Goal: Task Accomplishment & Management: Complete application form

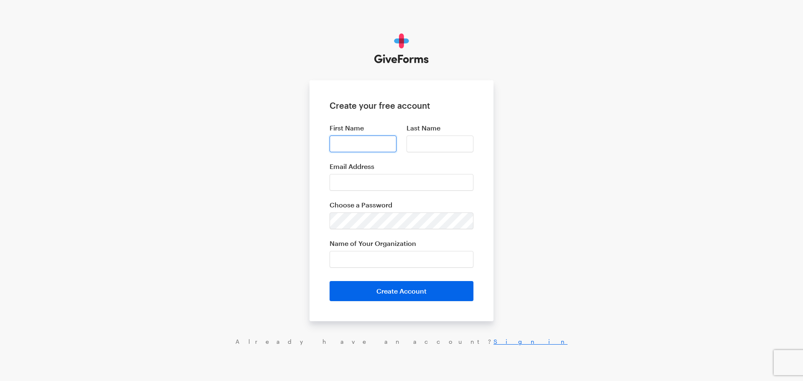
click at [365, 151] on input "First Name" at bounding box center [362, 143] width 67 height 17
type input "mohamed"
type input "housni"
click at [379, 175] on input "Email Address" at bounding box center [401, 182] width 144 height 17
type input "[EMAIL_ADDRESS][DOMAIN_NAME]"
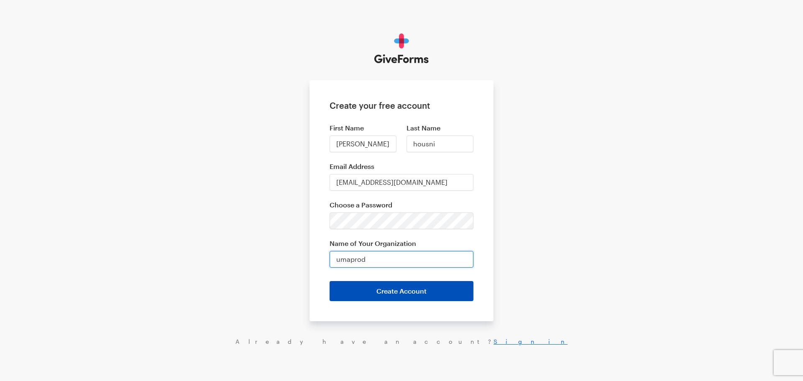
type input "umaprod"
click at [418, 292] on button "Create Account" at bounding box center [401, 291] width 144 height 20
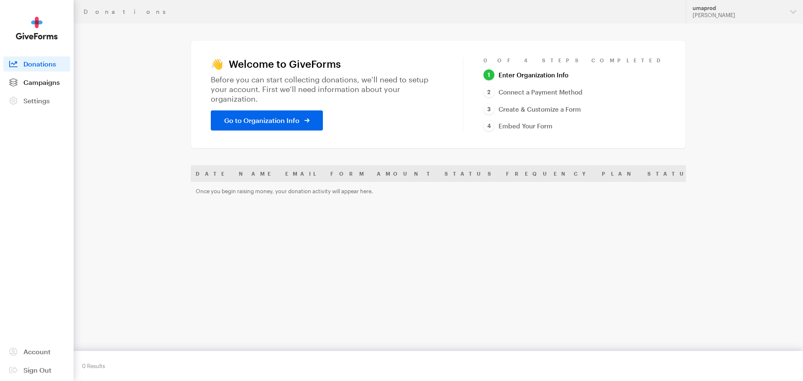
click at [55, 78] on span "Campaigns" at bounding box center [41, 82] width 36 height 8
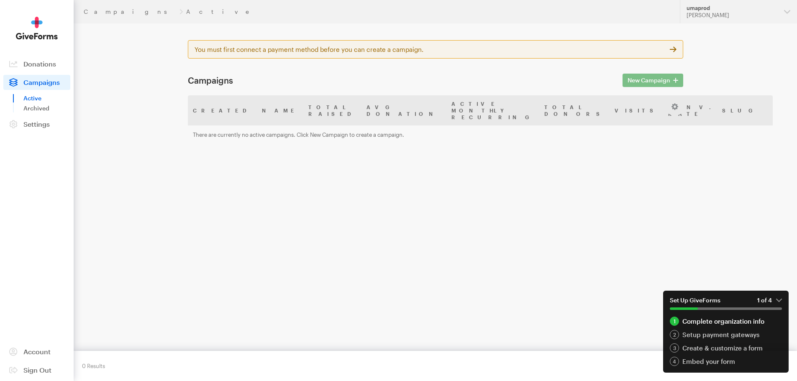
click at [669, 83] on div "New Campaign" at bounding box center [652, 80] width 71 height 10
click at [737, 245] on div "Campaigns Active Updates Support umaprod mohamed housni Organizations umaprod M…" at bounding box center [398, 206] width 797 height 413
click at [775, 298] on em "1 of 4" at bounding box center [769, 300] width 25 height 8
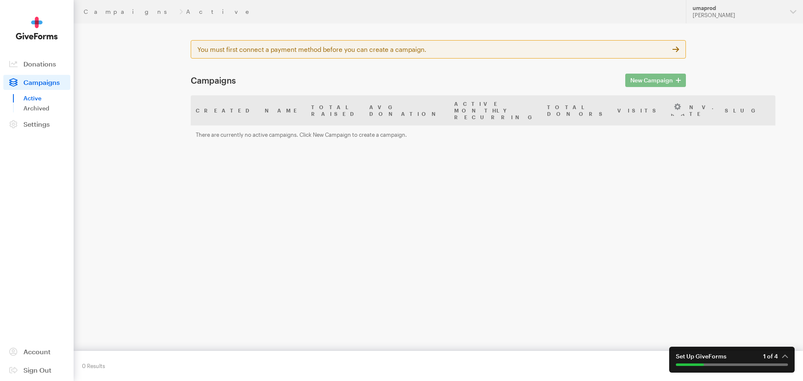
click at [667, 81] on div "New Campaign" at bounding box center [655, 80] width 71 height 10
click at [33, 124] on span "Settings" at bounding box center [36, 124] width 26 height 8
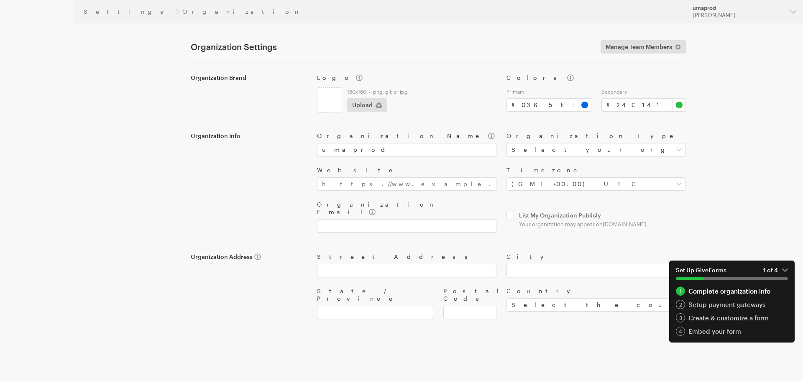
type input "#0365e9"
type input "#24c141"
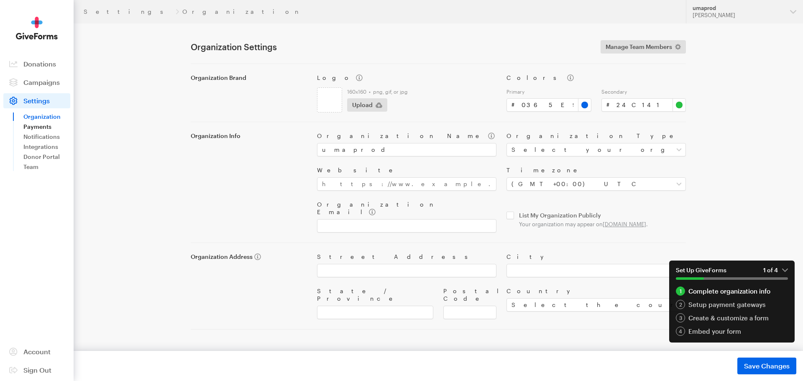
click at [38, 126] on link "Payments" at bounding box center [46, 127] width 47 height 10
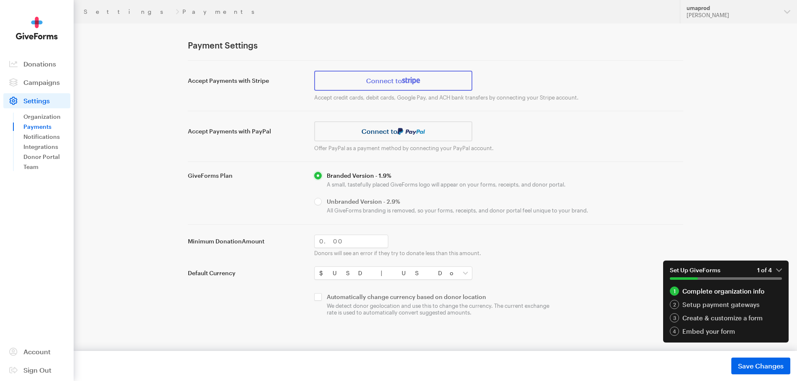
click at [395, 82] on link "Connect to" at bounding box center [393, 81] width 158 height 20
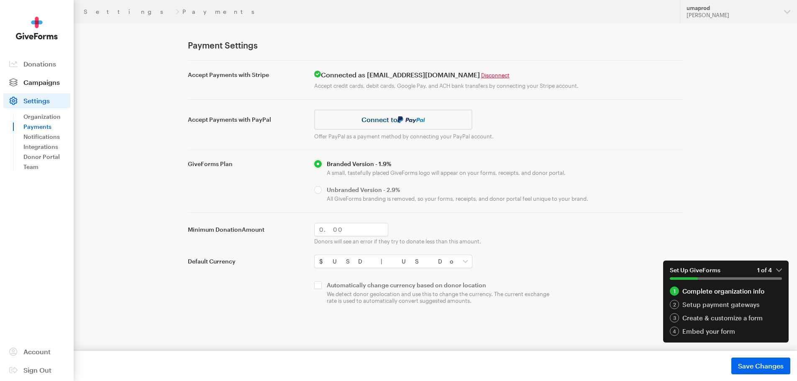
click at [49, 81] on span "Campaigns" at bounding box center [41, 82] width 36 height 8
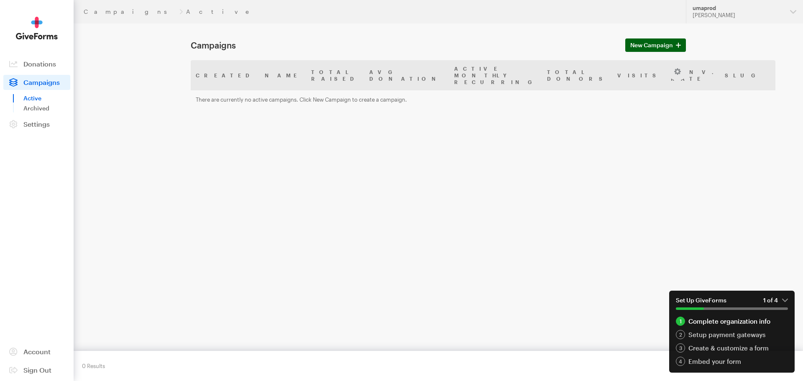
click at [657, 46] on span "New Campaign" at bounding box center [651, 45] width 43 height 10
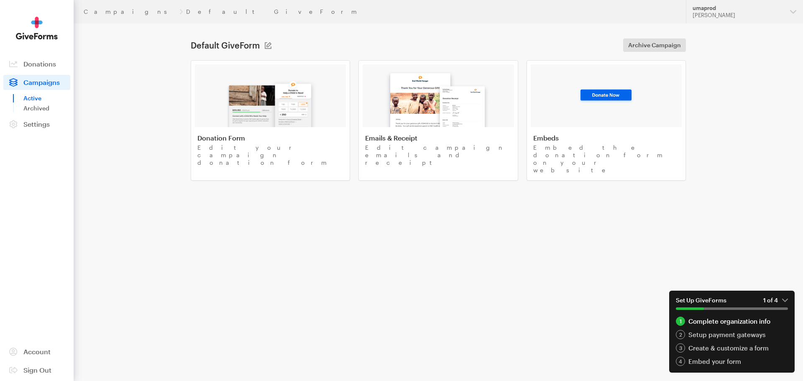
click at [787, 298] on em "1 of 4" at bounding box center [775, 300] width 25 height 8
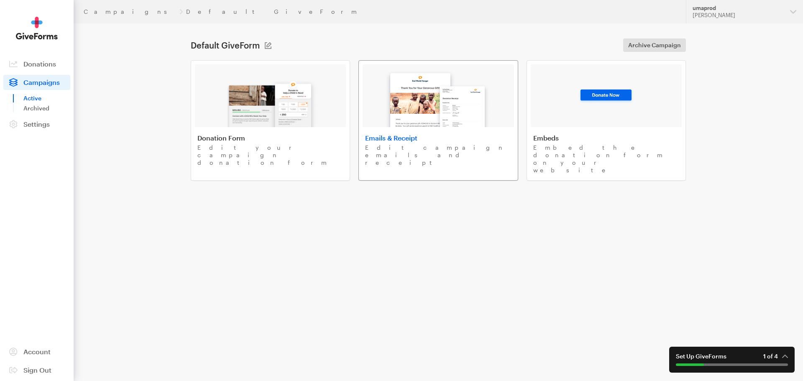
click at [423, 100] on img at bounding box center [438, 96] width 113 height 62
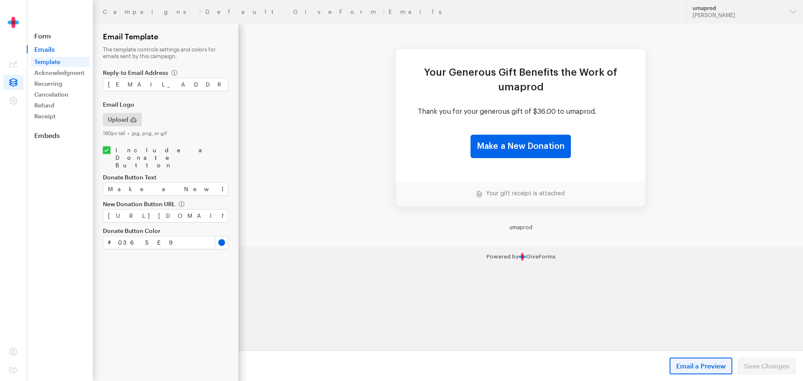
click at [704, 372] on button "Email a Preview" at bounding box center [700, 366] width 63 height 17
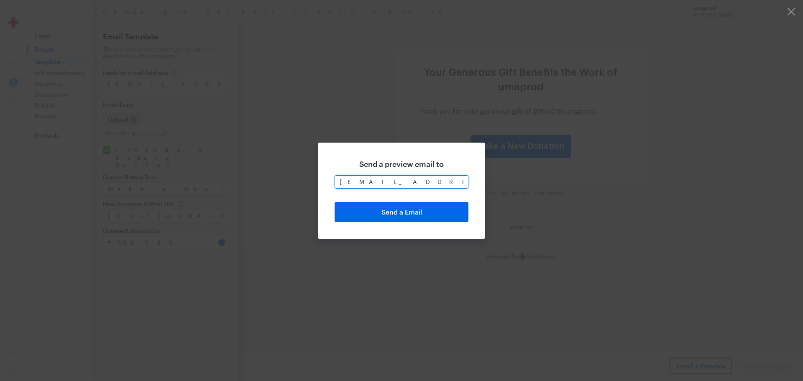
click at [417, 185] on input "[EMAIL_ADDRESS][DOMAIN_NAME]" at bounding box center [402, 181] width 134 height 13
click at [416, 206] on button "Send a Email" at bounding box center [402, 212] width 134 height 20
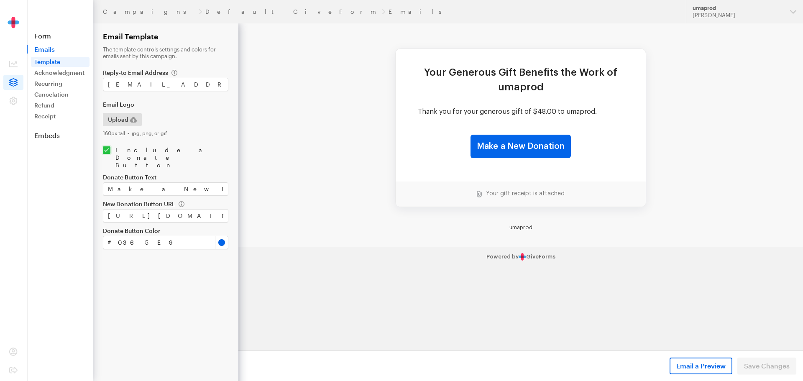
click at [515, 107] on td "Thank you for your generous gift of $48.00 to umaprod." at bounding box center [521, 111] width 206 height 9
click at [183, 182] on input "Make a New Donation" at bounding box center [165, 188] width 125 height 13
click at [186, 241] on form "Campaigns Default GiveForm Emails Email Template The template controls settings…" at bounding box center [119, 190] width 238 height 381
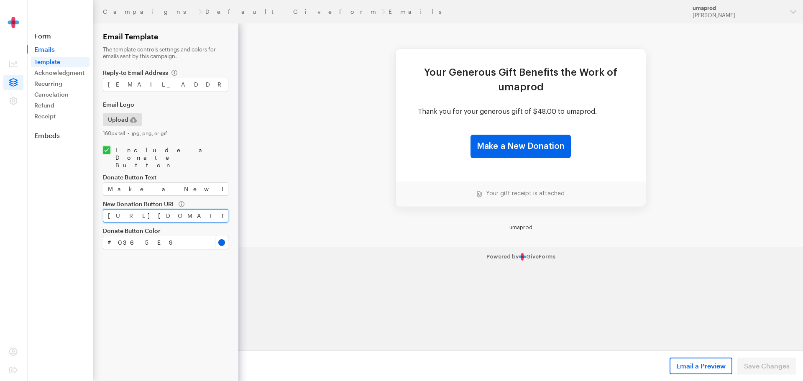
click at [182, 209] on input "https://app.giveforms.com/forms/umaprod/default-giveform" at bounding box center [165, 215] width 125 height 13
click at [54, 74] on link "Acknowledgment" at bounding box center [60, 73] width 59 height 10
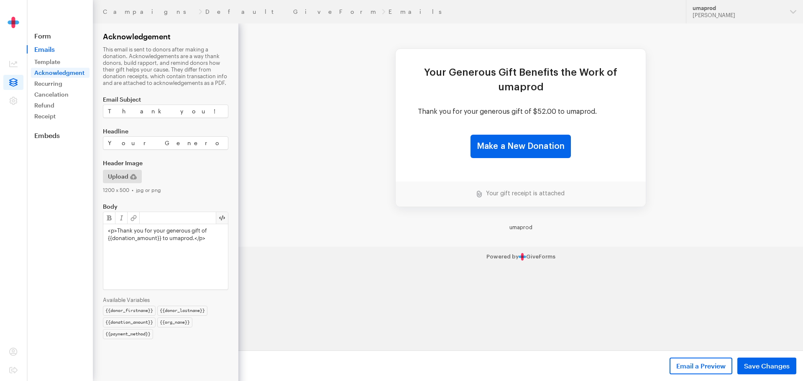
click at [222, 220] on button "button" at bounding box center [222, 218] width 12 height 12
click at [208, 236] on textarea "<p>Thank you for your generous gift of {{donation_amount}} to umaprod.</p>" at bounding box center [165, 256] width 125 height 65
click at [220, 220] on button "button" at bounding box center [222, 218] width 12 height 12
click at [222, 219] on button "button" at bounding box center [222, 218] width 12 height 12
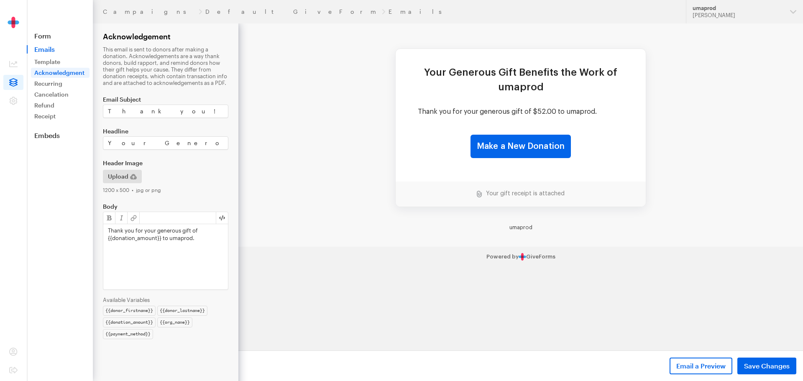
click at [222, 219] on button "button" at bounding box center [222, 218] width 12 height 12
click at [216, 235] on textarea "<p>Thank you for your generous gift of {{donation_amount}} to umaprod.</p>" at bounding box center [165, 256] width 125 height 65
paste textarea "html> <head> <title></title> </head> <body> <h2>HTML Editor</h2> <p>You can use…"
type textarea "<html> <head> <title></title> </head> <body> <h2>HTML Editor</h2> <p>You can us…"
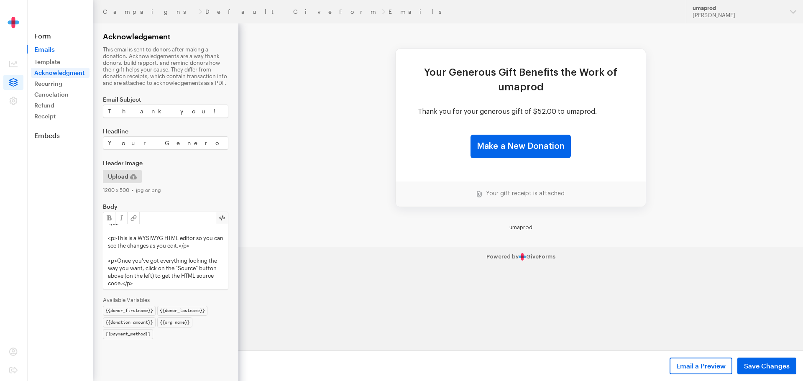
click at [220, 219] on button "button" at bounding box center [222, 218] width 12 height 12
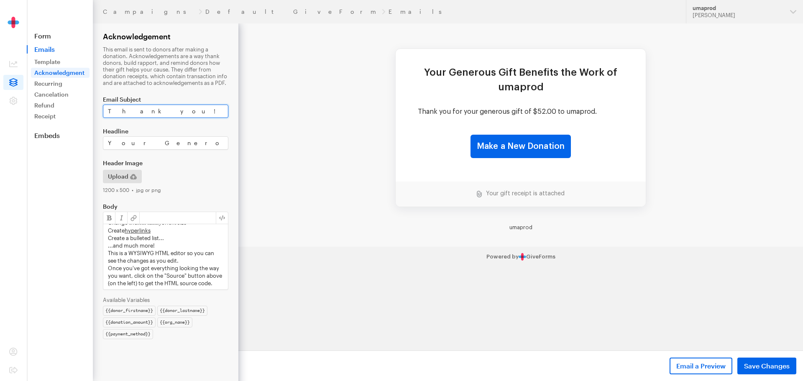
drag, startPoint x: 151, startPoint y: 114, endPoint x: 96, endPoint y: 112, distance: 55.2
click at [96, 112] on form "Campaigns Default GiveForm Emails Acknowledgement This email is sent to donors …" at bounding box center [119, 190] width 238 height 381
type input "lah irhem lwalidin"
click at [677, 365] on span "Email a Preview" at bounding box center [700, 366] width 49 height 10
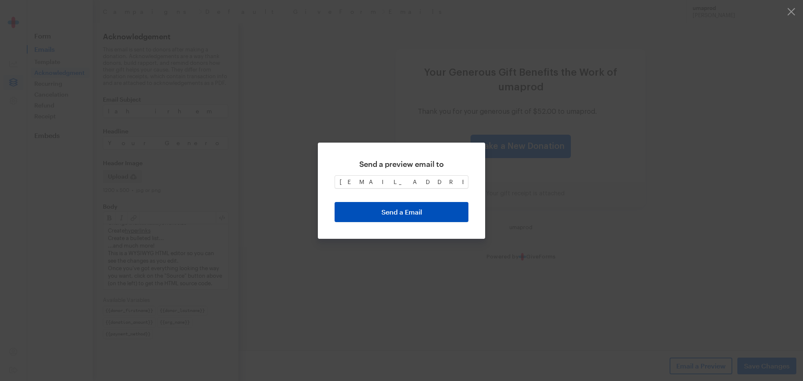
click at [424, 209] on button "Send a Email" at bounding box center [402, 212] width 134 height 20
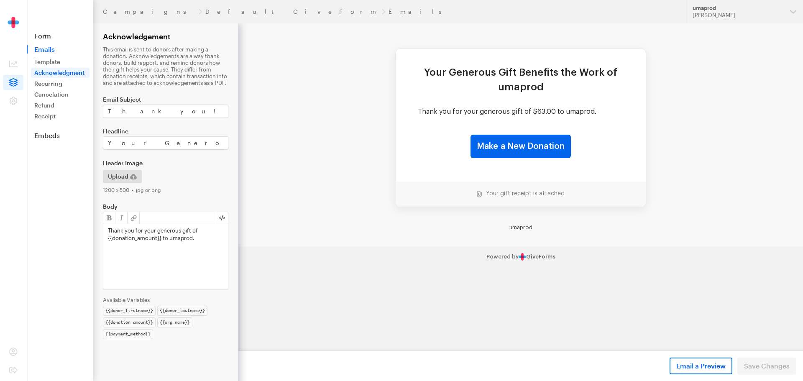
click at [225, 220] on button "button" at bounding box center [222, 218] width 12 height 12
click at [198, 238] on textarea "<p>Thank you for your generous gift of {{donation_amount}} to umaprod.</p>" at bounding box center [165, 256] width 125 height 65
paste textarea "html> <head> <title></title> </head> <body> <h2>HTML Editor</h2> <p>You can use…"
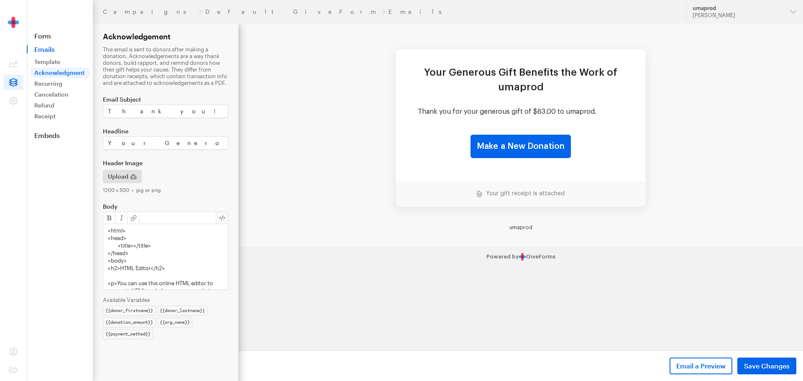
scroll to position [230, 0]
type textarea "<html> <head> <title></title> </head> <body> <h2>HTML Editor</h2> <p>You can us…"
click at [184, 119] on form "Campaigns Default GiveForm Emails Acknowledgement This email is sent to donors …" at bounding box center [119, 190] width 238 height 381
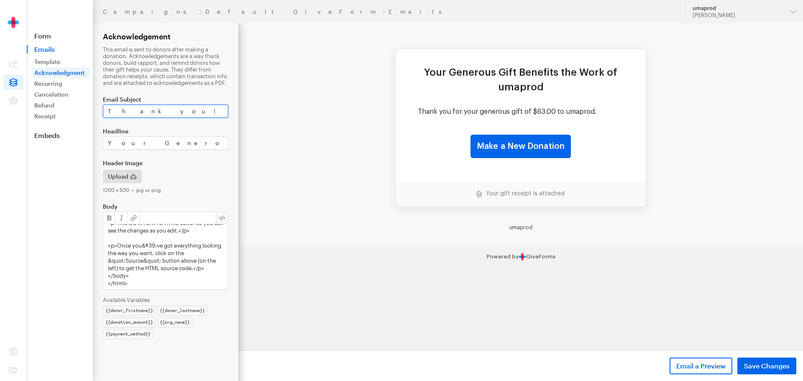
click at [182, 117] on input "Thank you!" at bounding box center [165, 111] width 125 height 13
type input "lah irhem lwallidin"
click at [194, 142] on input "Your Generous Gift Benefits the Work of umaprod" at bounding box center [165, 142] width 125 height 13
click at [171, 109] on input "lah irhem lwallidin" at bounding box center [165, 111] width 125 height 13
click at [189, 143] on input "Your Generous Gift Benefits the Work of umaprod" at bounding box center [165, 142] width 125 height 13
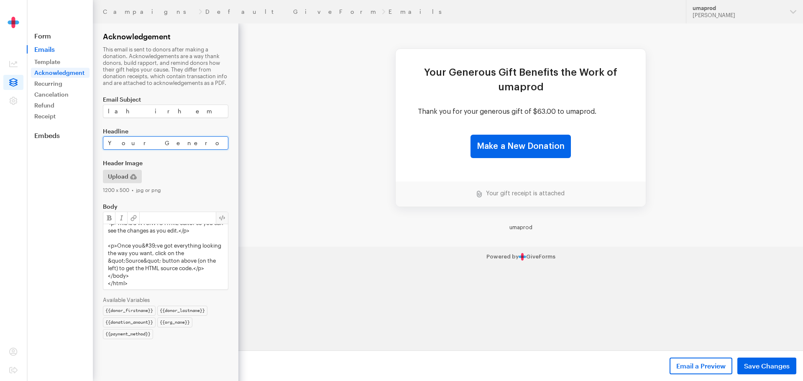
paste input "lah irhem lwallidin"
type input "lah irhem lwallidin"
click at [215, 164] on label "Header Image" at bounding box center [165, 163] width 125 height 7
click at [762, 362] on span "Save Changes" at bounding box center [767, 366] width 46 height 10
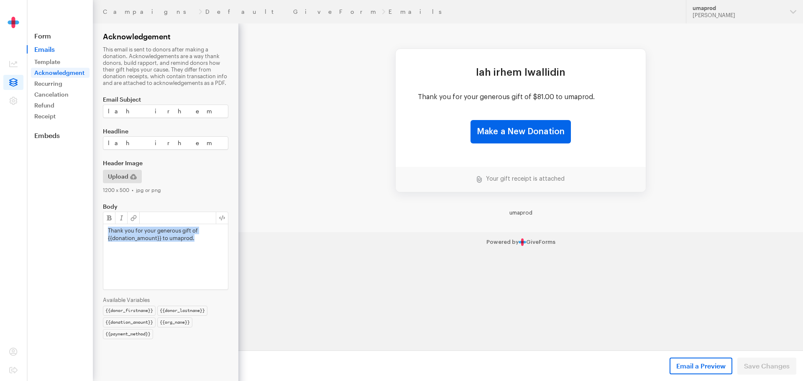
drag, startPoint x: 198, startPoint y: 237, endPoint x: 102, endPoint y: 226, distance: 97.2
click at [102, 226] on form "Campaigns Default GiveForm Emails Acknowledgement This email is sent to donors …" at bounding box center [119, 190] width 238 height 381
paste div
click at [772, 368] on span "Save Changes" at bounding box center [767, 366] width 46 height 10
click at [157, 231] on p "lah irhem lwallidin" at bounding box center [165, 231] width 115 height 8
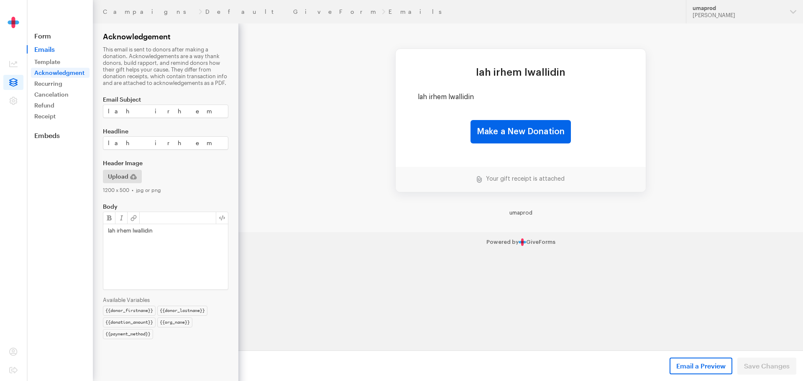
click at [156, 232] on p "lah irhem lwallidin" at bounding box center [165, 231] width 115 height 8
click at [171, 229] on p "lah irhem lwallidin" at bounding box center [165, 231] width 115 height 8
paste div
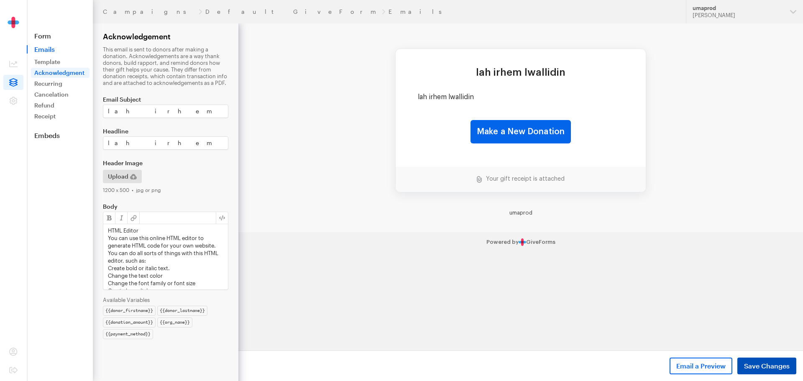
click at [749, 365] on span "Save Changes" at bounding box center [767, 366] width 46 height 10
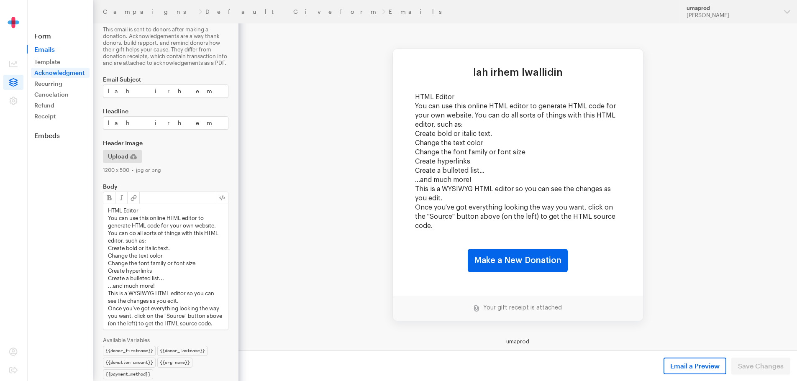
scroll to position [37, 0]
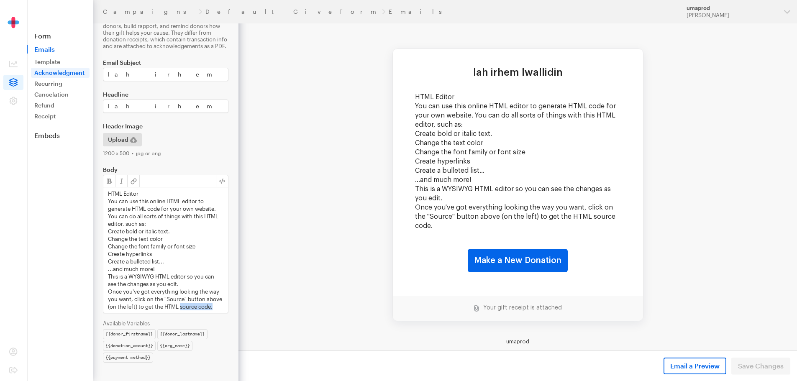
drag, startPoint x: 182, startPoint y: 306, endPoint x: 218, endPoint y: 307, distance: 36.0
click at [218, 307] on p "Once you've got everything looking the way you want, click on the "Source" butt…" at bounding box center [165, 299] width 115 height 23
click at [133, 184] on button "button" at bounding box center [134, 181] width 12 height 12
click at [148, 195] on body "Campaigns Default GiveForm Emails Updates Support umaprod [PERSON_NAME] Organiz…" at bounding box center [398, 172] width 797 height 418
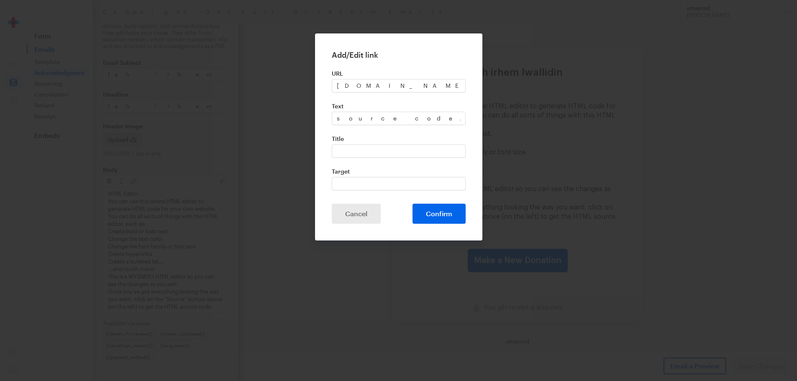
click at [412, 204] on button "Confirm" at bounding box center [438, 214] width 53 height 20
click at [337, 84] on input "[DOMAIN_NAME]" at bounding box center [399, 85] width 134 height 13
click at [429, 207] on button "Confirm" at bounding box center [438, 214] width 53 height 20
drag, startPoint x: 352, startPoint y: 86, endPoint x: 312, endPoint y: 86, distance: 40.1
click at [312, 86] on div "Add/Edit link URL [DOMAIN_NAME] Text source code. Title Target Confirm Cancel" at bounding box center [398, 190] width 797 height 381
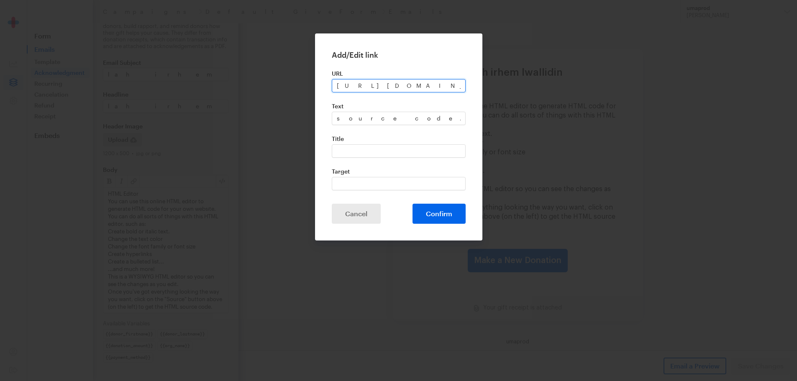
type input "[URL][DOMAIN_NAME]"
click at [406, 98] on form "URL [URL][DOMAIN_NAME] Text source code. Title Target Confirm Cancel" at bounding box center [399, 147] width 134 height 154
click at [437, 204] on button "Confirm" at bounding box center [438, 214] width 53 height 20
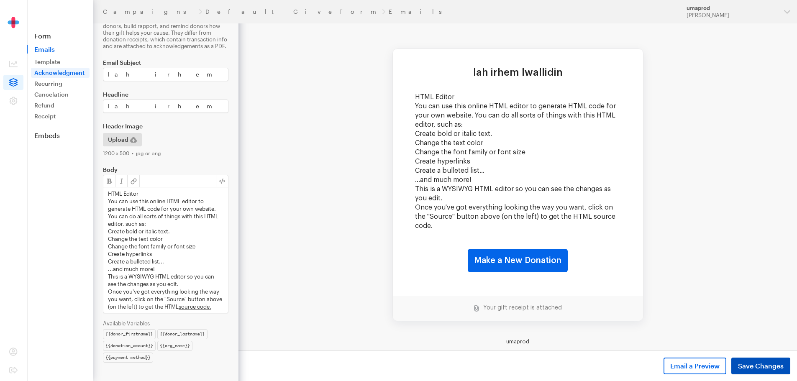
click at [746, 365] on span "Save Changes" at bounding box center [761, 366] width 46 height 10
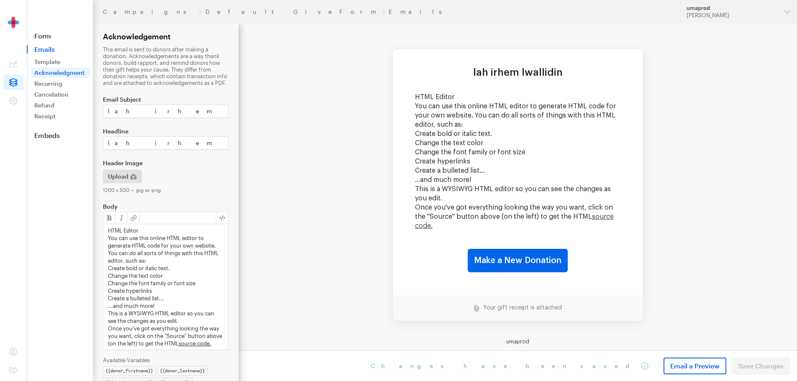
scroll to position [37, 0]
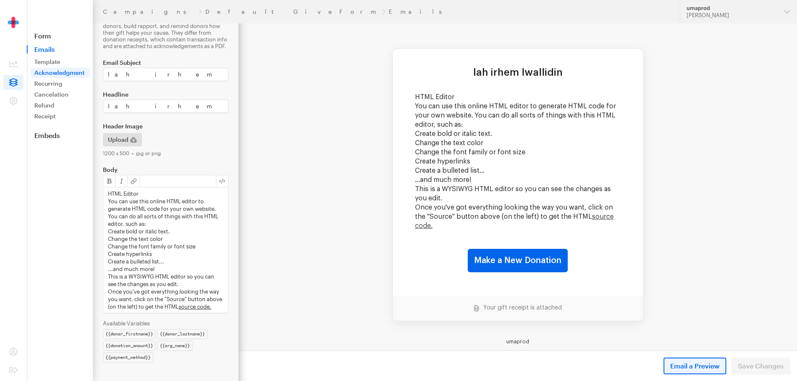
click at [680, 362] on span "Email a Preview" at bounding box center [694, 366] width 49 height 10
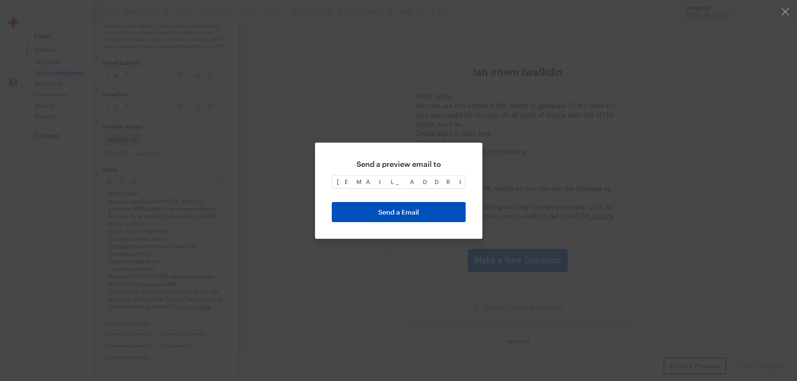
click at [416, 215] on button "Send a Email" at bounding box center [399, 212] width 134 height 20
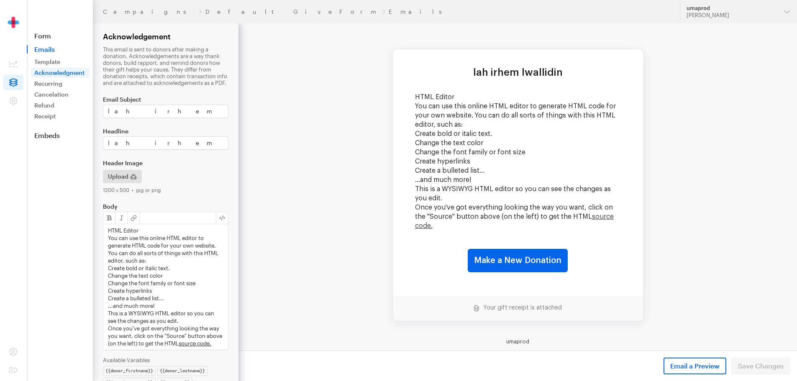
scroll to position [37, 0]
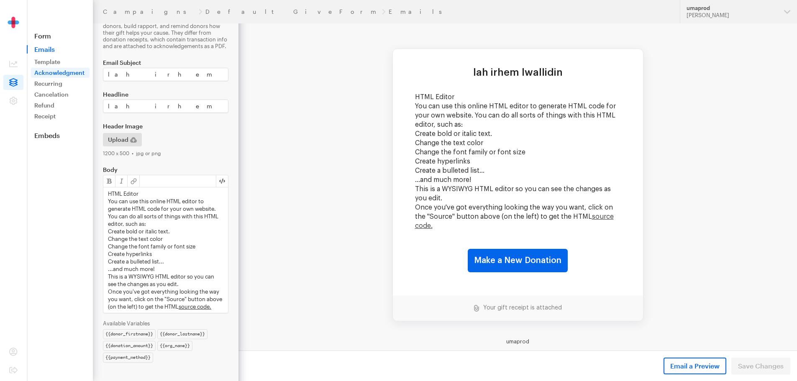
click at [225, 178] on button "button" at bounding box center [222, 181] width 12 height 12
click at [220, 181] on button "button" at bounding box center [222, 181] width 12 height 12
click at [222, 181] on button "button" at bounding box center [222, 181] width 12 height 12
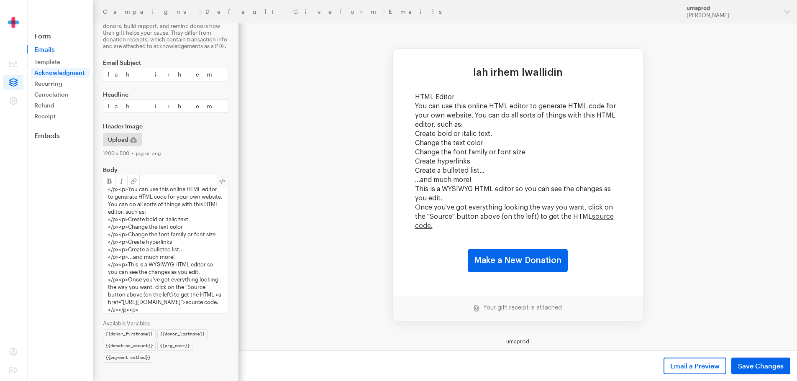
scroll to position [0, 0]
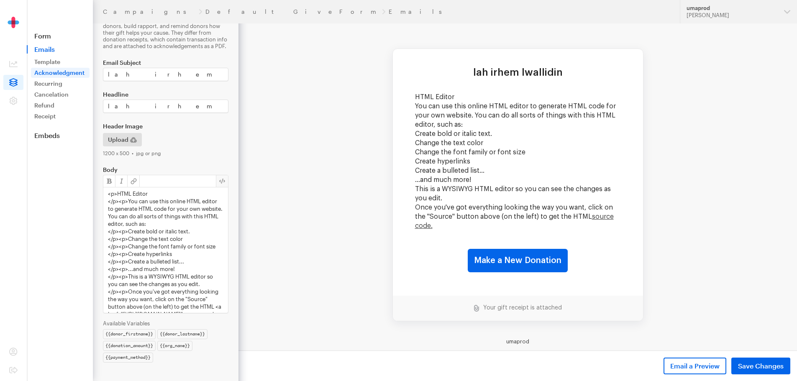
click at [107, 193] on textarea "<p>HTML Editor </p><p>You can use this online HTML editor to generate HTML code…" at bounding box center [165, 249] width 125 height 125
paste textarea "<html> <head> <title></title> </head> <body> <h2>HTML Editor</h2> <p>You can us…"
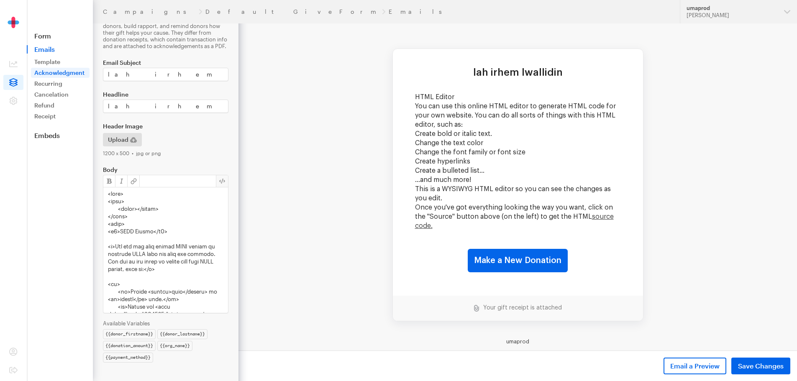
scroll to position [170, 0]
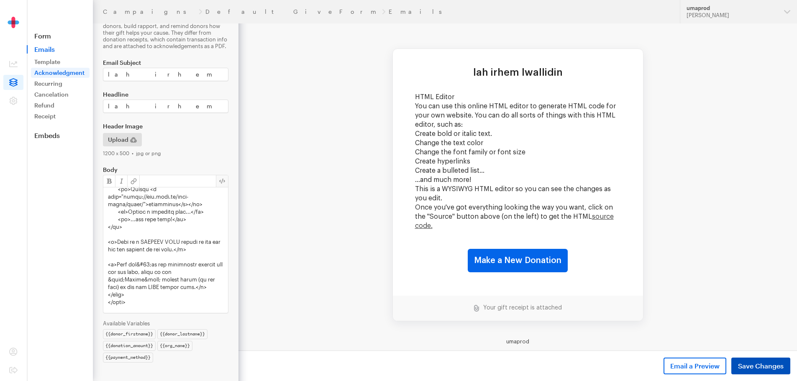
type textarea "<html> <head> <title></title> </head> <body> <h2>HTML Editor</h2> <p>You can us…"
click at [746, 362] on span "Save Changes" at bounding box center [761, 366] width 46 height 10
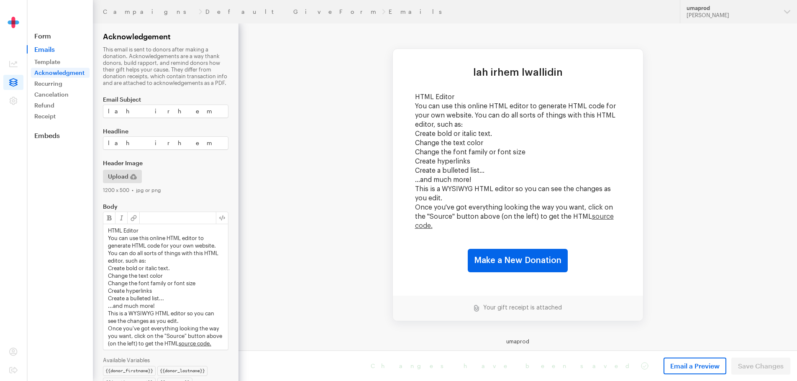
scroll to position [37, 0]
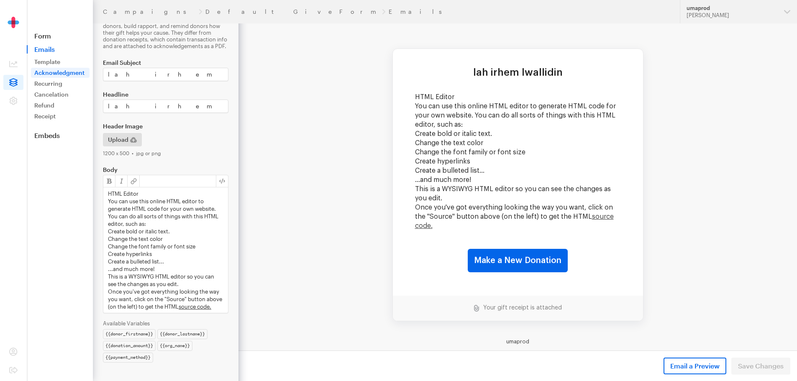
click at [221, 216] on p "You can use this online HTML editor to generate HTML code for your own website.…" at bounding box center [165, 212] width 115 height 30
click at [170, 205] on p "You can use this online HTML editor to generate HTML code for your own website.…" at bounding box center [165, 212] width 115 height 30
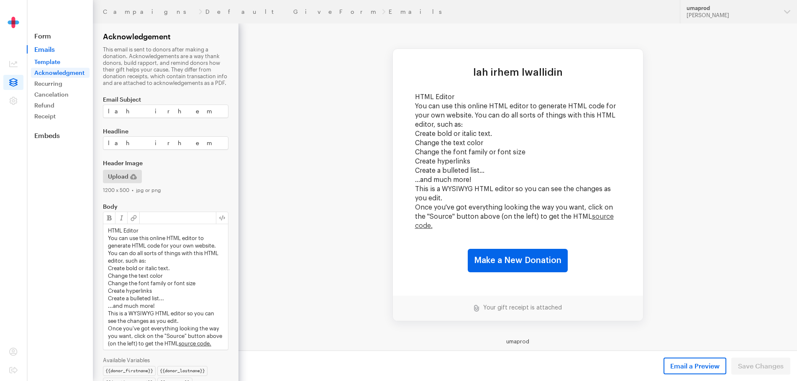
click at [48, 60] on link "Template" at bounding box center [60, 62] width 59 height 10
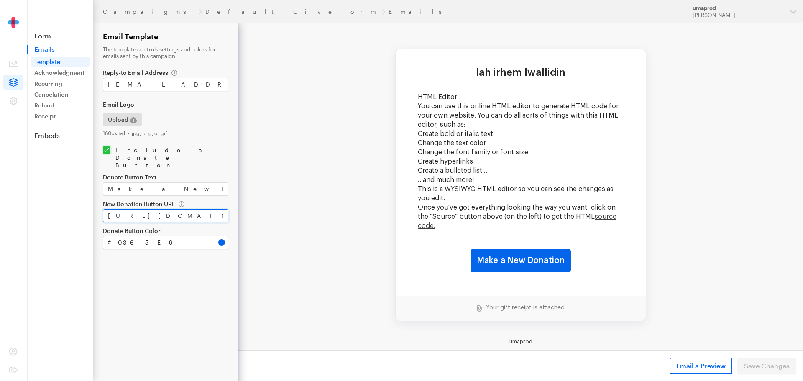
click at [194, 209] on input "[URL][DOMAIN_NAME]" at bounding box center [165, 215] width 125 height 13
type input "w"
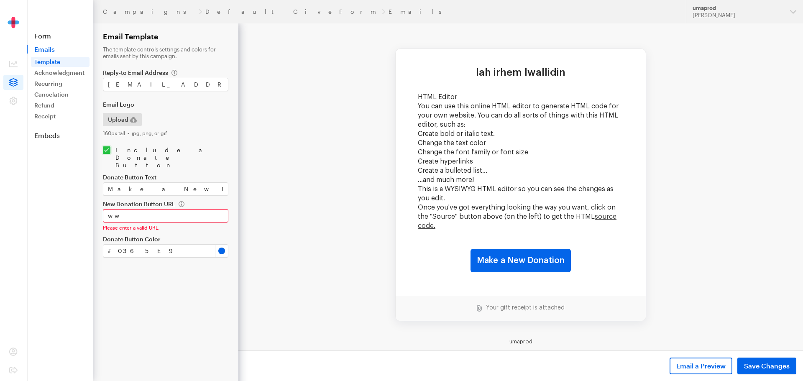
click at [186, 285] on form "Campaigns Default GiveForm Emails Email Template The template controls settings…" at bounding box center [119, 190] width 238 height 381
click at [186, 284] on form "Campaigns Default GiveForm Emails Email Template The template controls settings…" at bounding box center [119, 190] width 238 height 381
click at [143, 201] on label "New Donation Button URL" at bounding box center [165, 204] width 125 height 7
drag, startPoint x: 367, startPoint y: 226, endPoint x: 290, endPoint y: 196, distance: 82.2
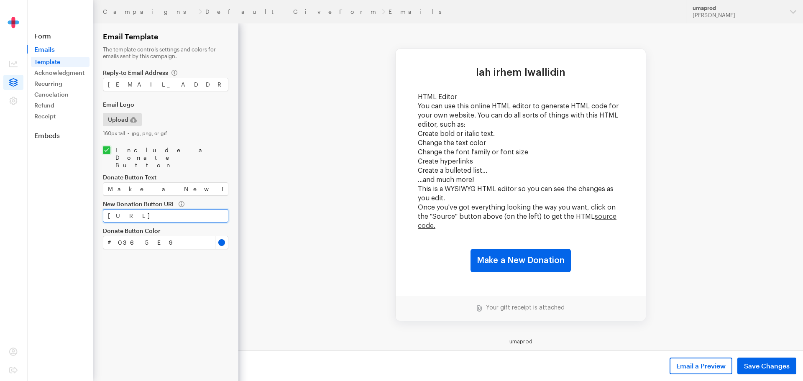
scroll to position [0, 0]
type input "[URL][DOMAIN_NAME]"
click at [757, 365] on span "Save Changes" at bounding box center [767, 366] width 46 height 10
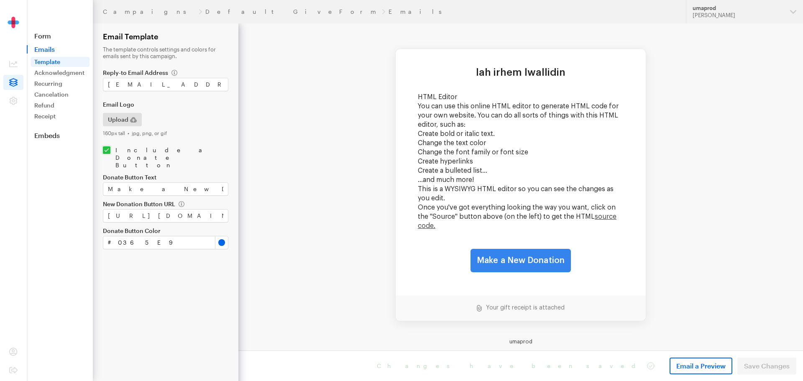
click at [534, 262] on link "Make a New Donation" at bounding box center [520, 260] width 100 height 23
click at [125, 121] on span "Upload" at bounding box center [118, 120] width 20 height 10
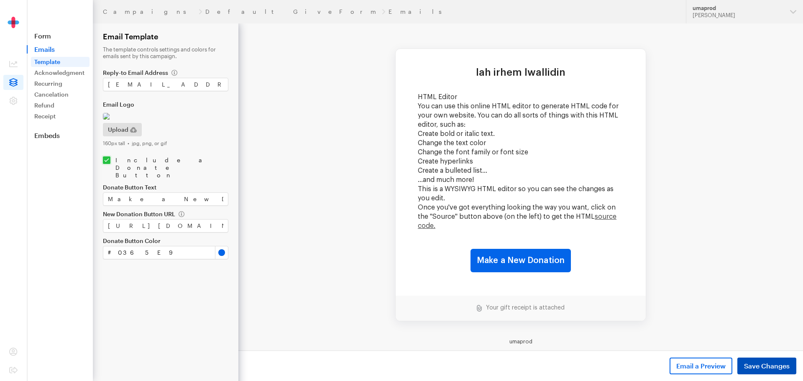
click at [756, 364] on span "Save Changes" at bounding box center [767, 366] width 46 height 10
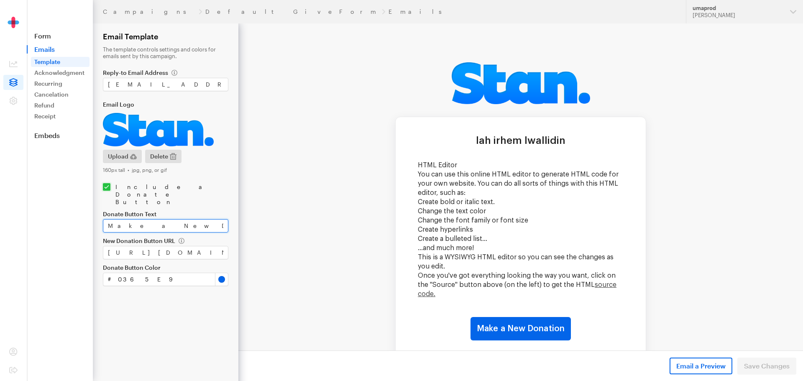
drag, startPoint x: 171, startPoint y: 208, endPoint x: 87, endPoint y: 204, distance: 84.1
click at [87, 204] on div "Campaigns Default GiveForm Emails Updates Support umaprod [PERSON_NAME] Organiz…" at bounding box center [401, 190] width 803 height 381
type input "UPDATE"
click at [764, 365] on span "Save Changes" at bounding box center [767, 366] width 46 height 10
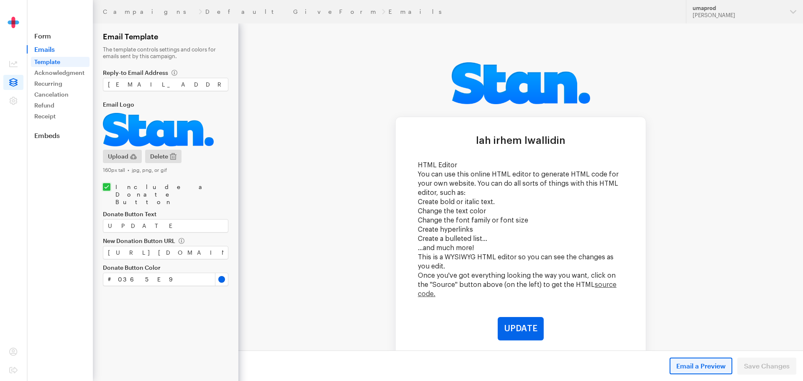
click at [697, 365] on span "Email a Preview" at bounding box center [700, 366] width 49 height 10
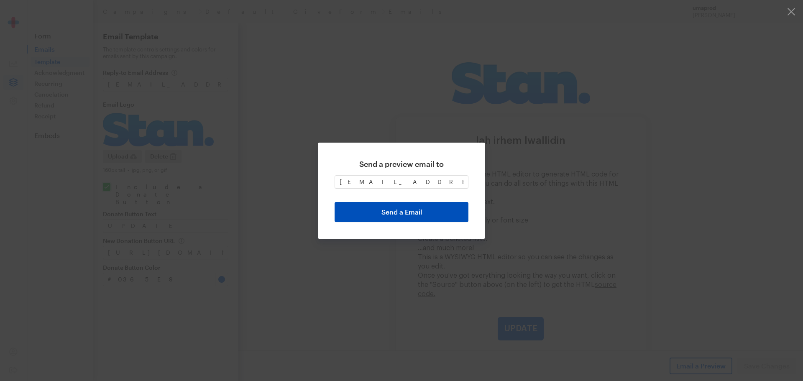
click at [407, 209] on button "Send a Email" at bounding box center [402, 212] width 134 height 20
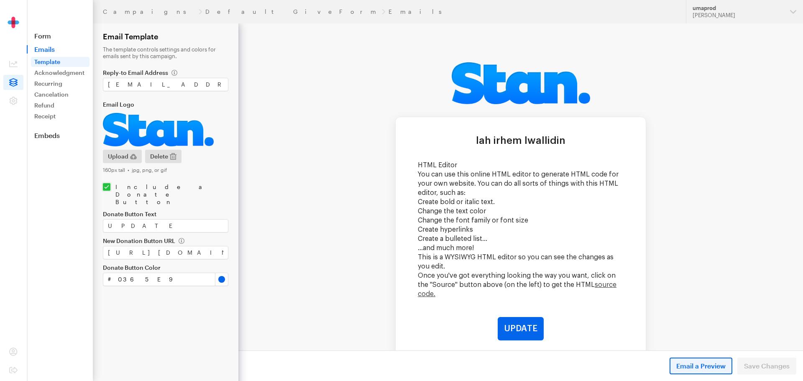
click at [712, 371] on button "Email a Preview" at bounding box center [700, 366] width 63 height 17
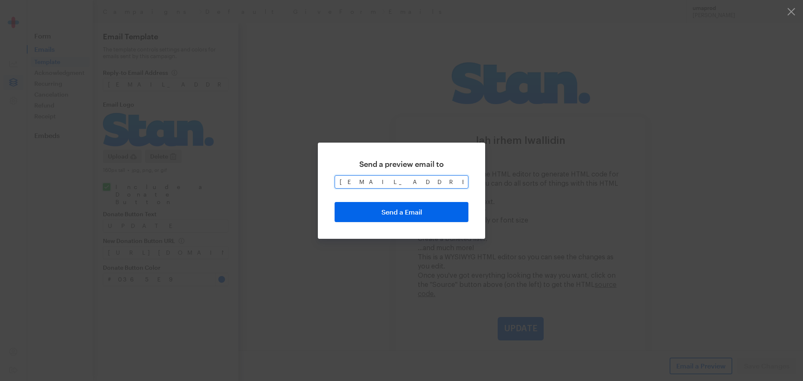
click at [424, 180] on input "[EMAIL_ADDRESS][DOMAIN_NAME]" at bounding box center [402, 181] width 134 height 13
type input "S"
type input "IMADYA"
type input "imadyacouta@outlook.com"
click at [423, 210] on button "Send a Email" at bounding box center [402, 212] width 134 height 20
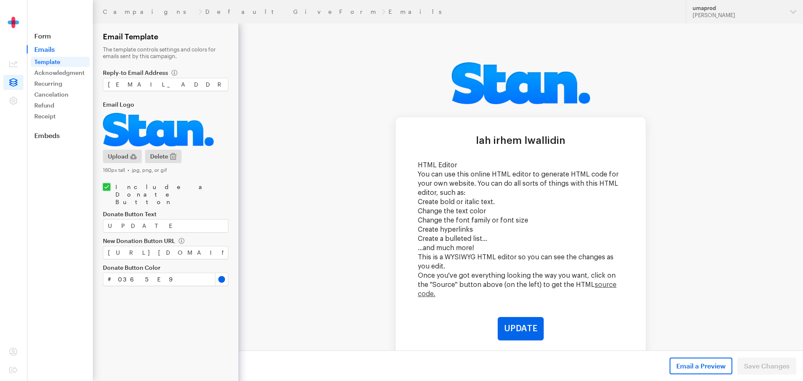
click at [667, 365] on div "Email preview sent Email a Preview Save Changes" at bounding box center [520, 365] width 564 height 31
click at [685, 370] on span "Email a Preview" at bounding box center [700, 366] width 49 height 10
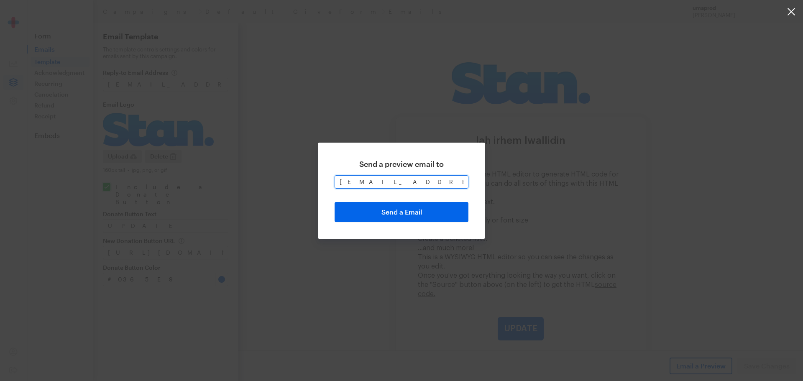
drag, startPoint x: 404, startPoint y: 188, endPoint x: 293, endPoint y: 171, distance: 113.0
click at [293, 171] on div "Send a preview email to ghadi204@outlook.com Send a Email" at bounding box center [401, 190] width 803 height 381
type input "imadyacouta@outlook.com"
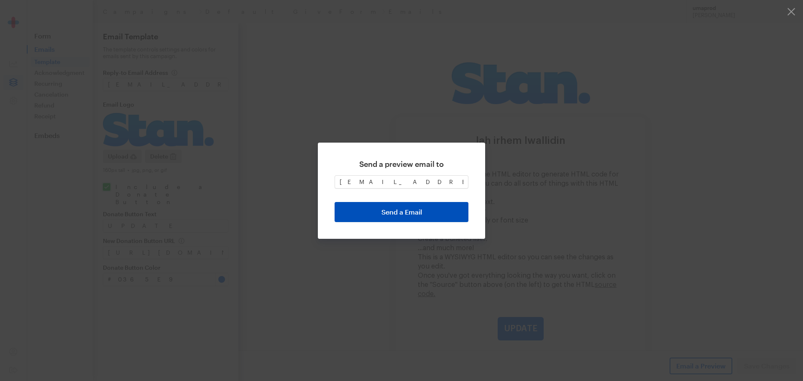
click at [401, 212] on button "Send a Email" at bounding box center [402, 212] width 134 height 20
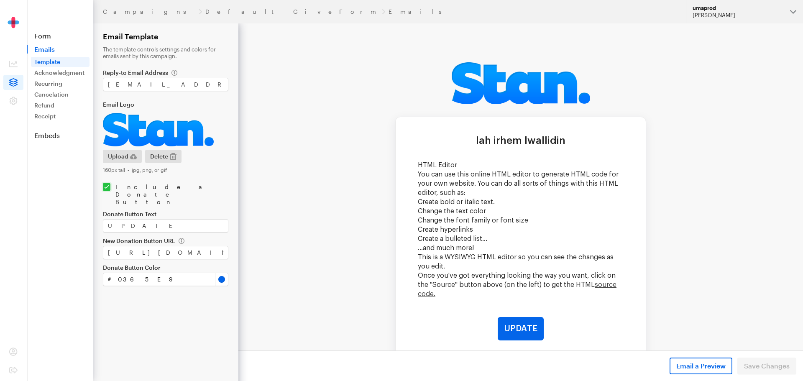
click at [735, 18] on div "[PERSON_NAME]" at bounding box center [737, 15] width 91 height 7
